Goal: Transaction & Acquisition: Purchase product/service

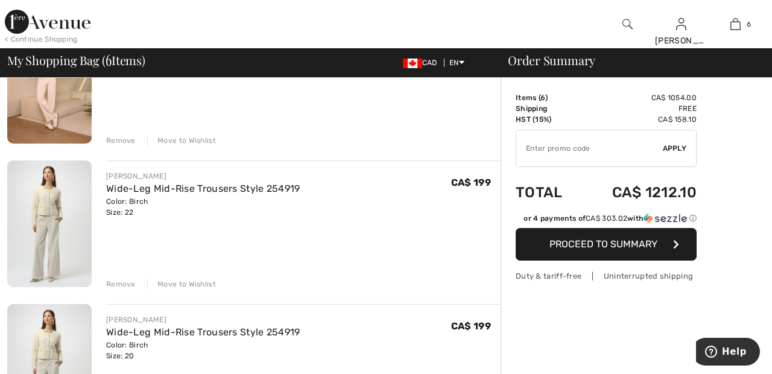
scroll to position [592, 0]
click at [199, 280] on div "Move to Wishlist" at bounding box center [181, 282] width 69 height 11
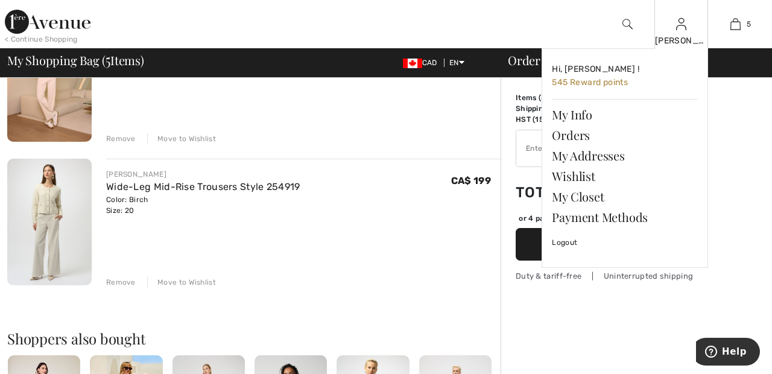
click at [684, 42] on div "[PERSON_NAME]" at bounding box center [681, 40] width 53 height 13
click at [586, 178] on link "Wishlist" at bounding box center [625, 176] width 146 height 21
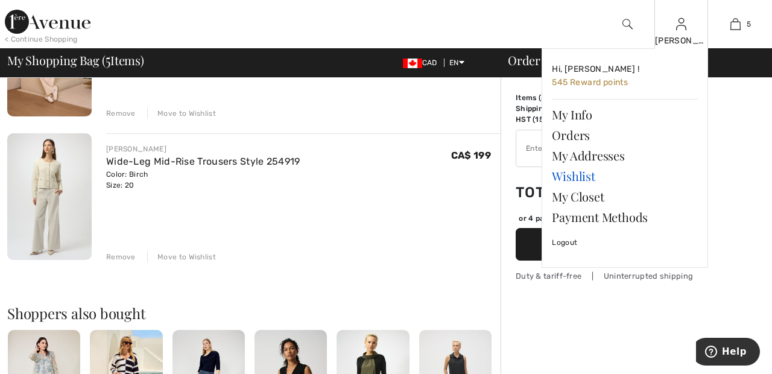
scroll to position [642, 0]
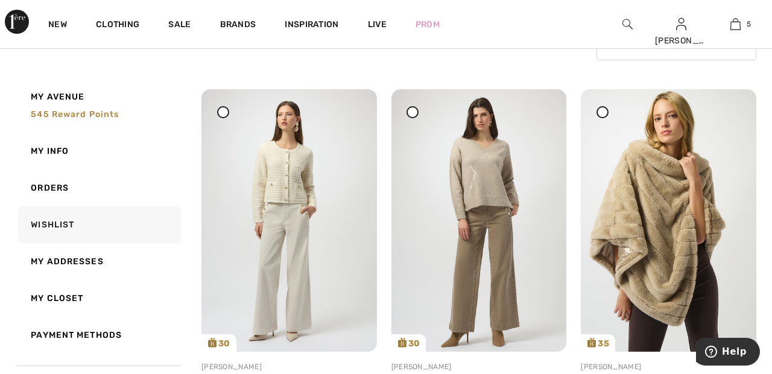
scroll to position [123, 0]
click at [416, 116] on span at bounding box center [412, 111] width 15 height 15
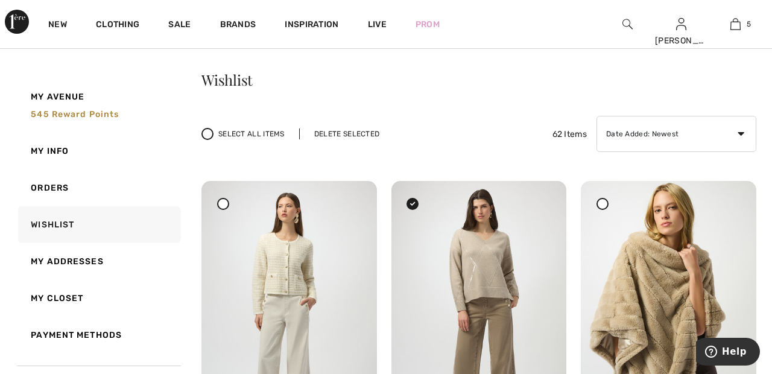
scroll to position [0, 0]
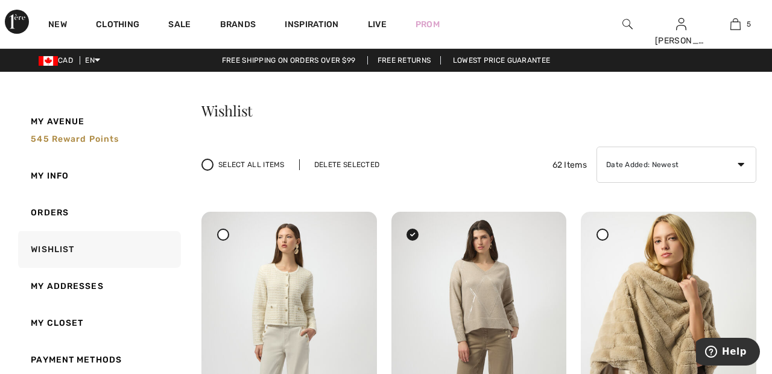
click at [361, 163] on div "Delete Selected" at bounding box center [346, 164] width 95 height 11
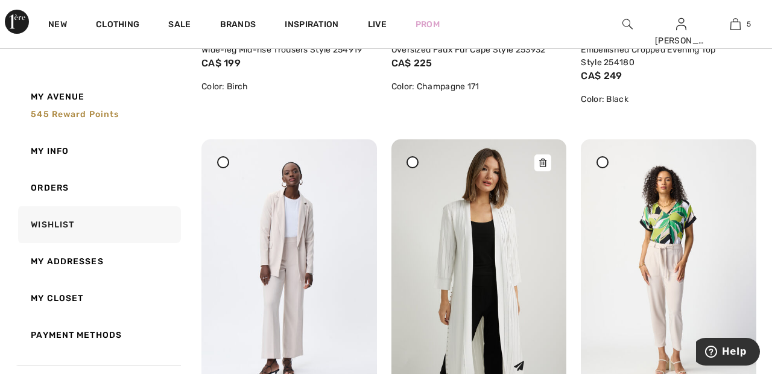
click at [502, 235] on img at bounding box center [478, 270] width 175 height 263
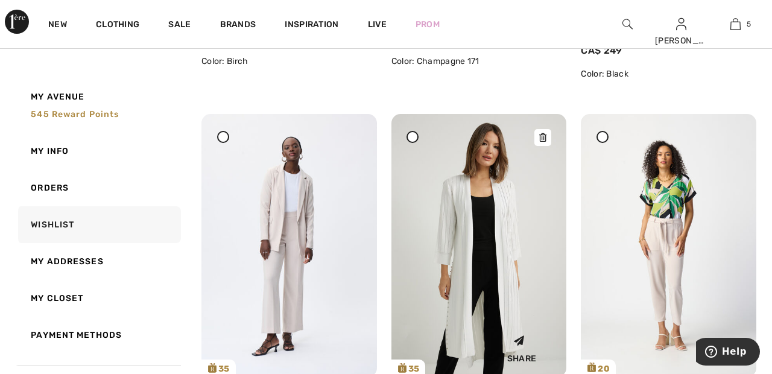
scroll to position [509, 0]
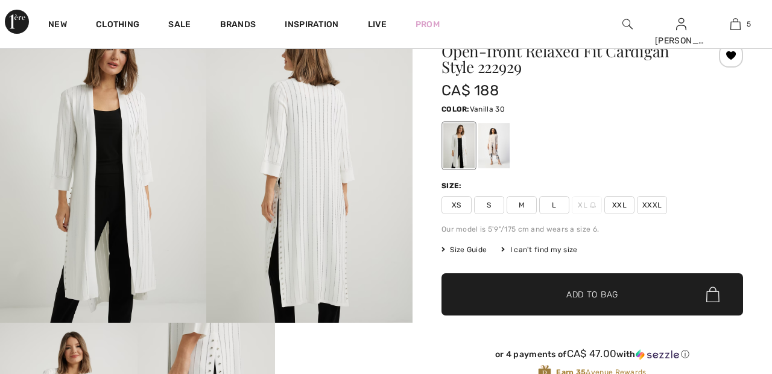
click at [499, 142] on div at bounding box center [493, 145] width 31 height 45
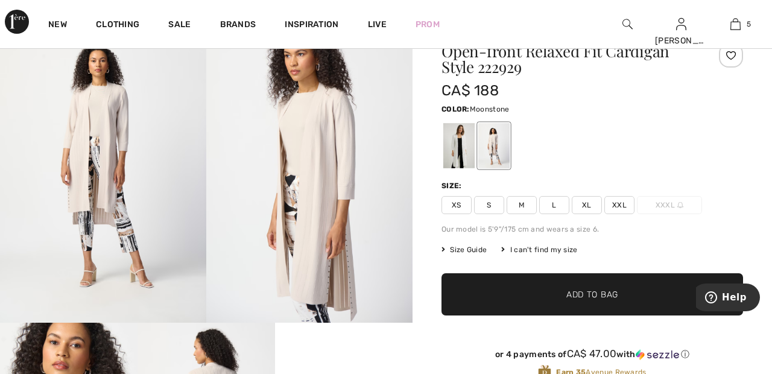
click at [625, 205] on span "XXL" at bounding box center [619, 205] width 30 height 18
click at [630, 297] on span "✔ Added to Bag Add to Bag" at bounding box center [592, 294] width 302 height 42
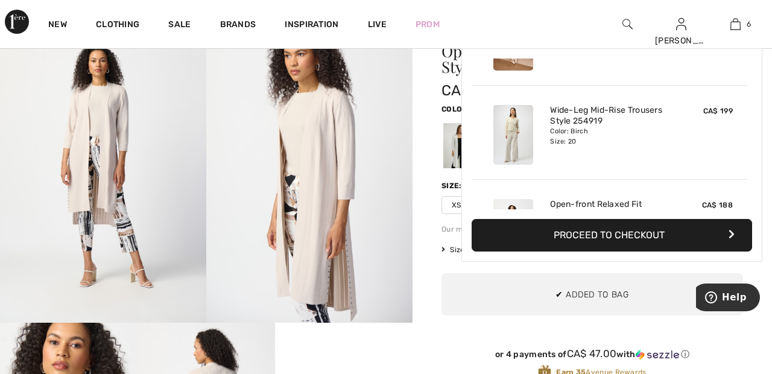
scroll to position [414, 0]
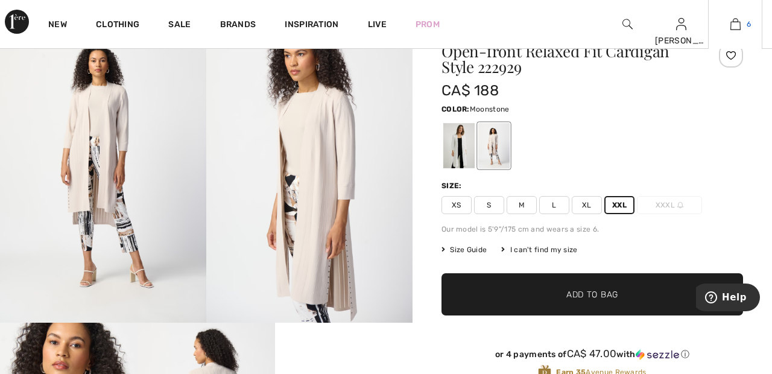
click at [728, 21] on link "6" at bounding box center [735, 24] width 53 height 14
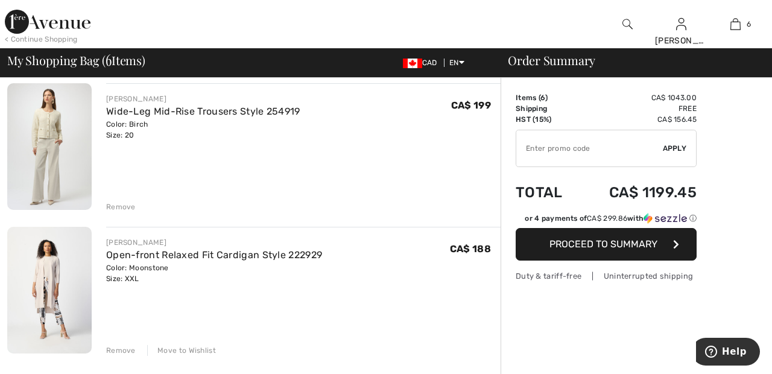
scroll to position [670, 0]
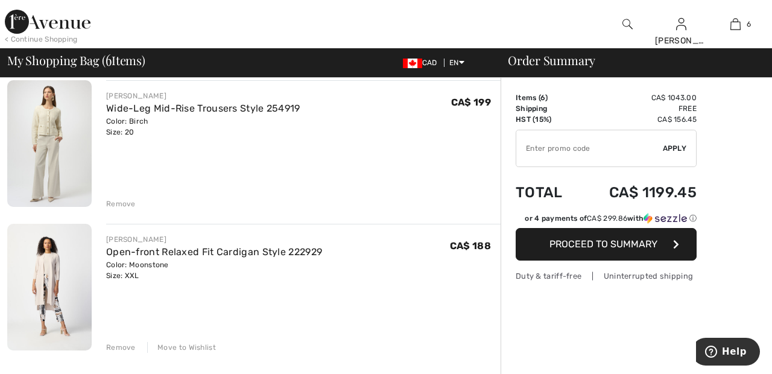
click at [194, 353] on div "JOSEPH RIBKOFF Sparkly Tulle Evening Skirt Style 254927 Color: Black Size: XXL …" at bounding box center [253, 176] width 493 height 1338
click at [194, 352] on div "Move to Wishlist" at bounding box center [181, 347] width 69 height 11
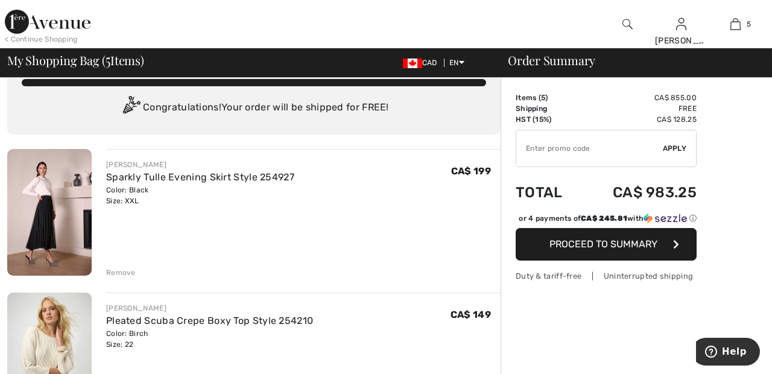
scroll to position [0, 0]
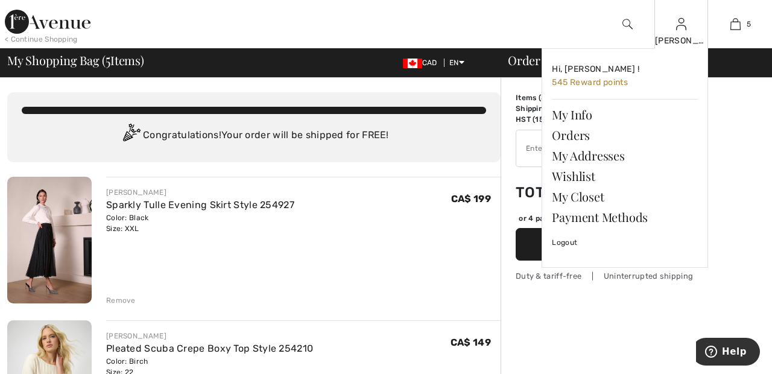
click at [681, 30] on img at bounding box center [681, 24] width 10 height 14
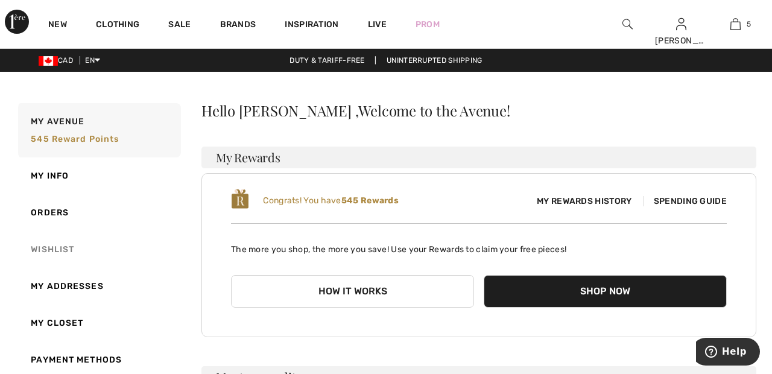
click at [62, 249] on link "Wishlist" at bounding box center [98, 249] width 165 height 37
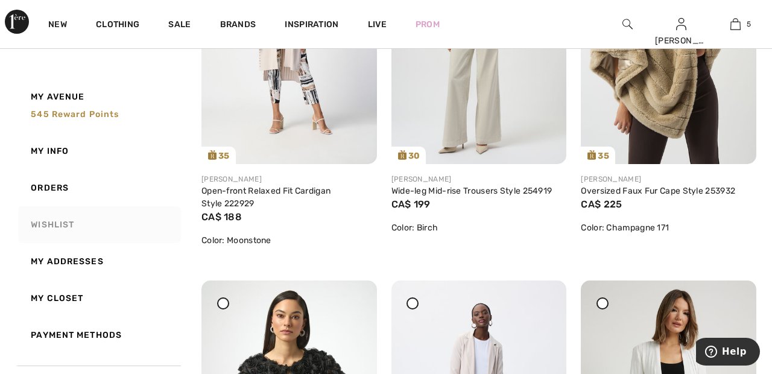
scroll to position [315, 0]
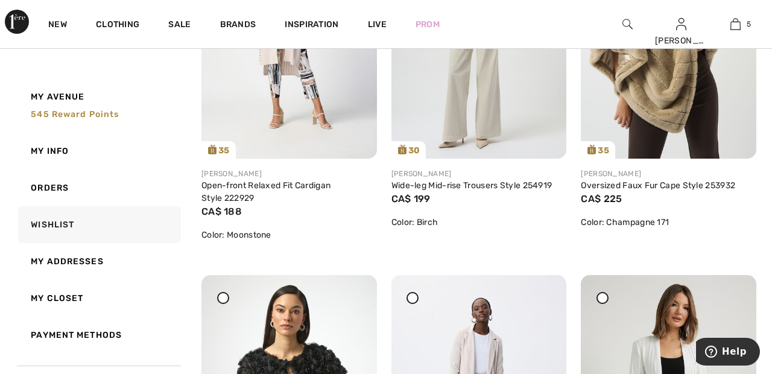
click at [606, 298] on div at bounding box center [602, 298] width 12 height 12
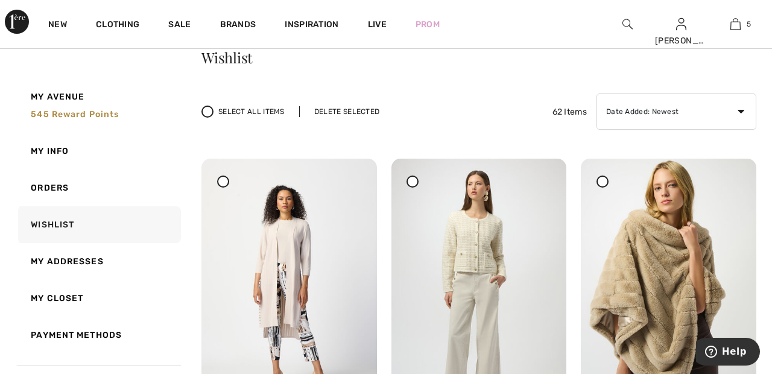
scroll to position [52, 0]
click at [356, 112] on div "Delete Selected" at bounding box center [346, 112] width 95 height 11
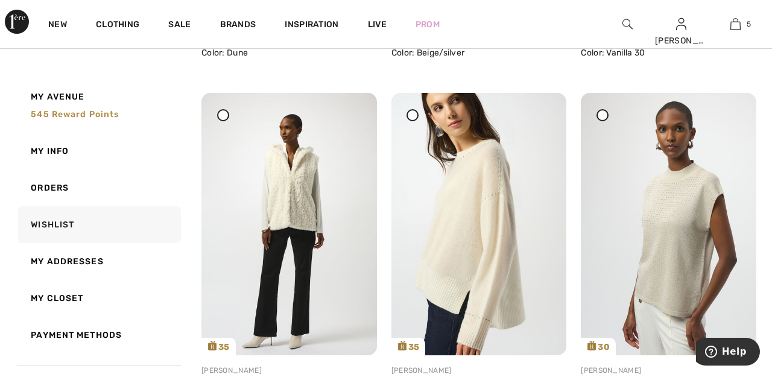
scroll to position [1239, 0]
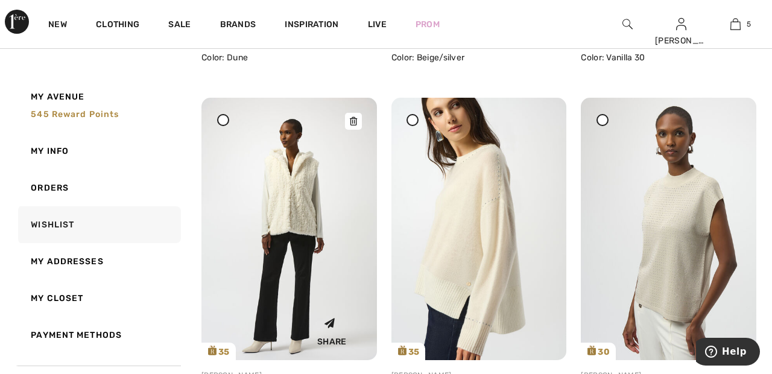
click at [294, 191] on img at bounding box center [288, 229] width 175 height 262
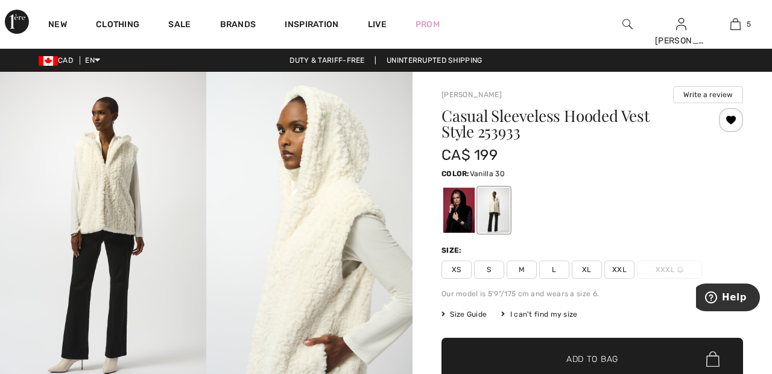
click at [616, 267] on span "XXL" at bounding box center [619, 270] width 30 height 18
click at [621, 358] on span "✔ Added to Bag Add to Bag" at bounding box center [592, 359] width 302 height 42
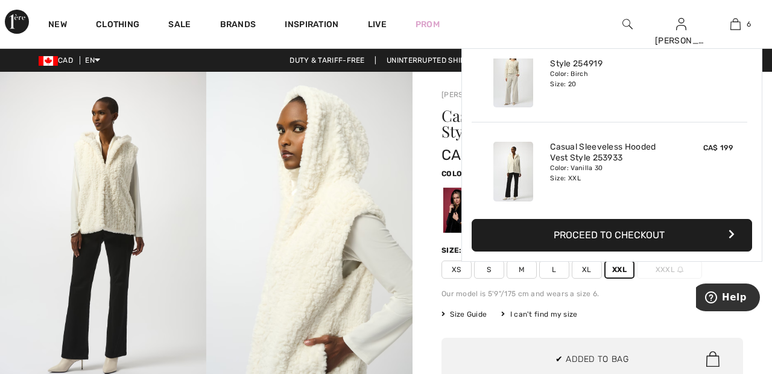
scroll to position [414, 0]
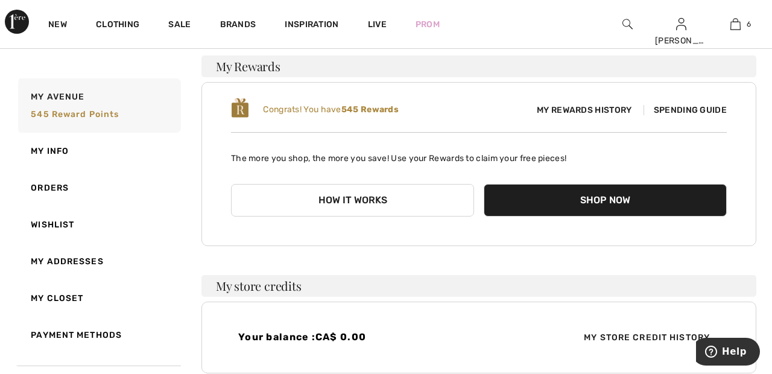
scroll to position [99, 0]
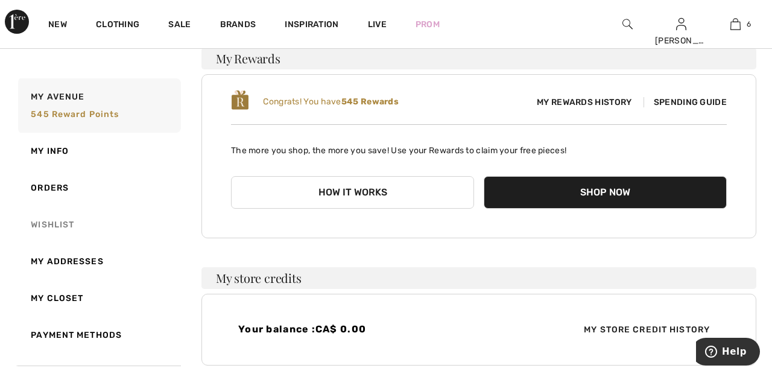
click at [54, 225] on link "Wishlist" at bounding box center [98, 224] width 165 height 37
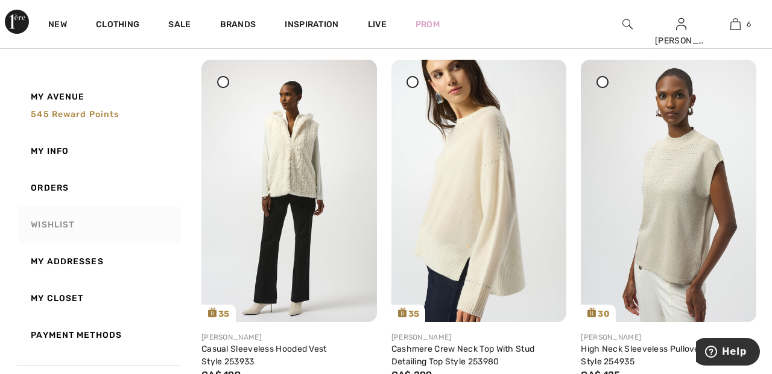
scroll to position [1269, 0]
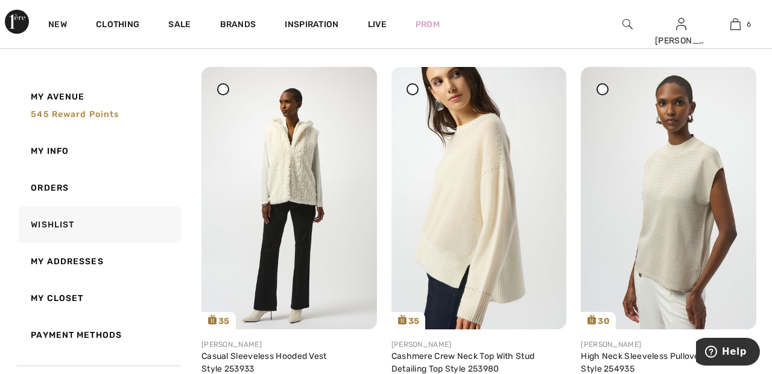
click at [601, 91] on icon at bounding box center [602, 89] width 5 height 5
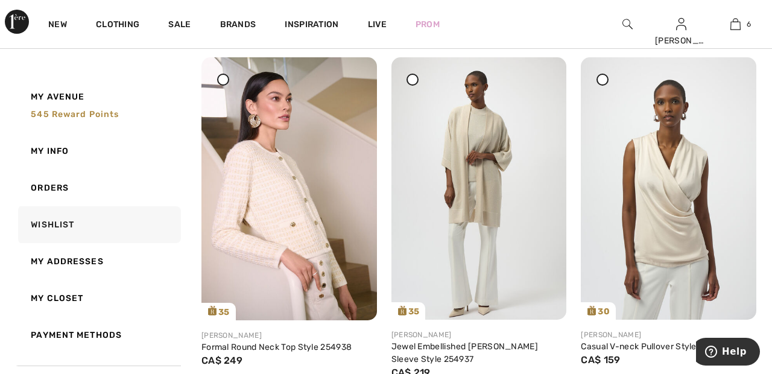
scroll to position [1658, 0]
click at [218, 85] on span at bounding box center [222, 79] width 15 height 15
click at [414, 84] on div at bounding box center [412, 80] width 12 height 12
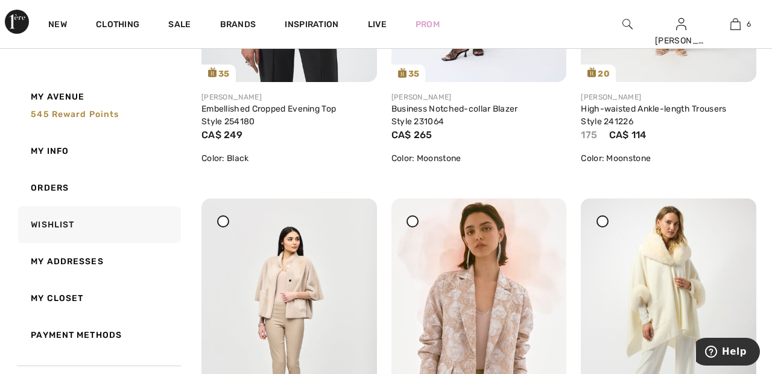
scroll to position [0, 0]
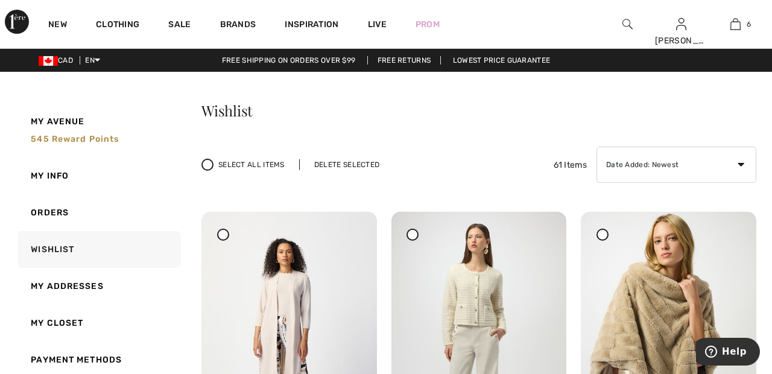
click at [352, 162] on div "Delete Selected" at bounding box center [346, 164] width 95 height 11
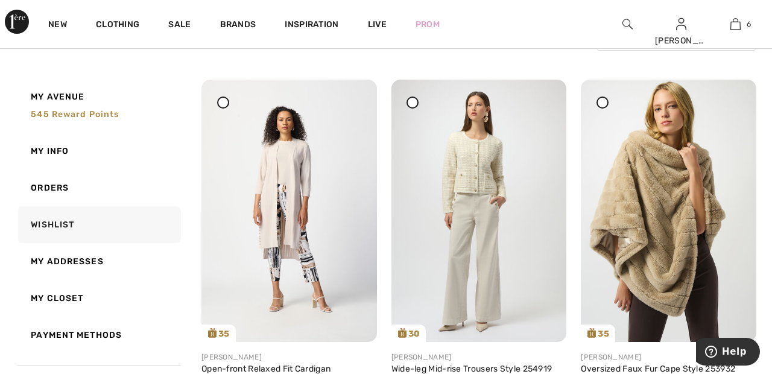
scroll to position [131, 0]
